Goal: Participate in discussion

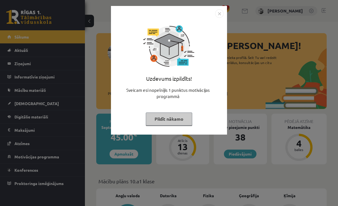
click at [174, 120] on button "Pildīt nākamo" at bounding box center [169, 118] width 46 height 13
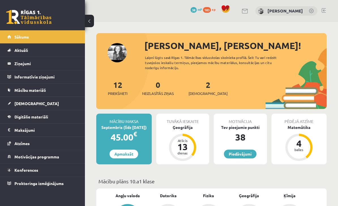
click at [50, 65] on legend "Ziņojumi 0" at bounding box center [45, 63] width 63 height 13
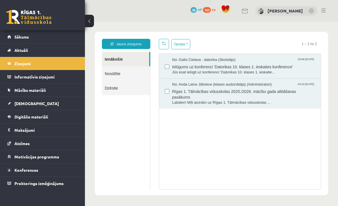
click at [29, 173] on link "Konferences" at bounding box center [42, 169] width 71 height 13
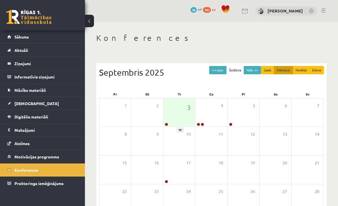
click at [174, 115] on div "3" at bounding box center [179, 112] width 32 height 28
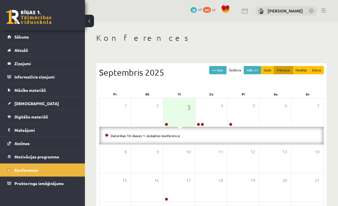
click at [167, 134] on link "Datorikas 10. klases 1. ieskaites konference" at bounding box center [145, 135] width 69 height 5
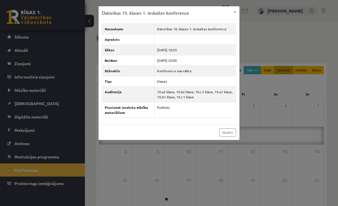
click at [151, 161] on div "Datorikas 10. klases 1. ieskaites konference × Nosaukums Datorikas 10. klases 1…" at bounding box center [169, 103] width 338 height 206
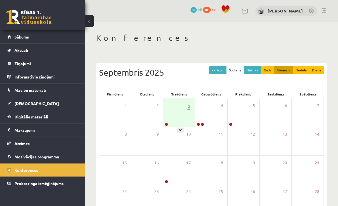
click at [171, 122] on div "3" at bounding box center [179, 112] width 32 height 28
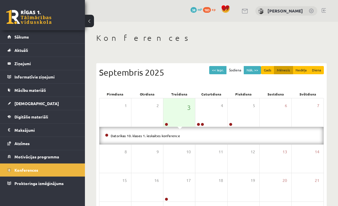
click at [140, 135] on link "Datorikas 10. klases 1. ieskaites konference" at bounding box center [145, 135] width 69 height 5
